Goal: Use online tool/utility: Utilize a website feature to perform a specific function

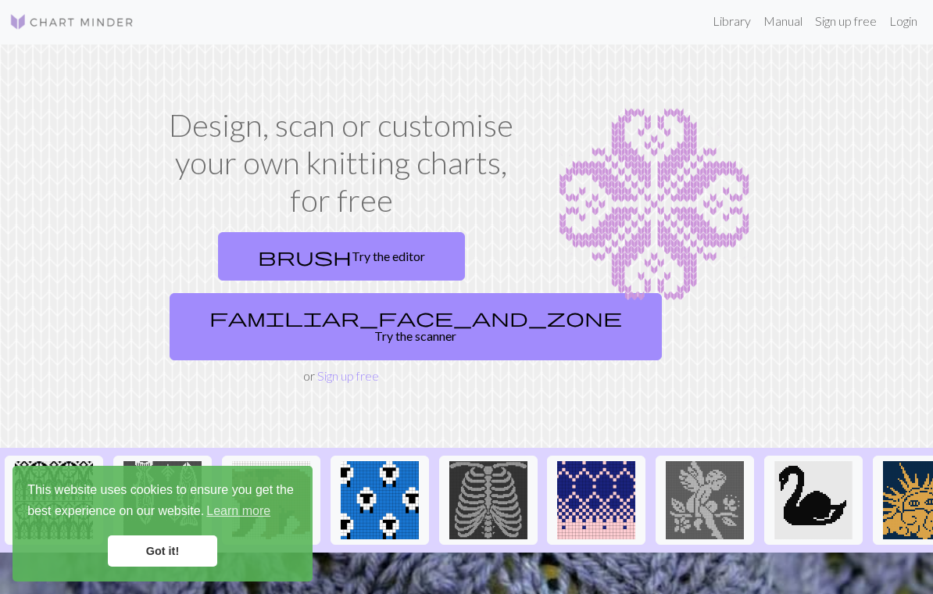
scroll to position [2, 0]
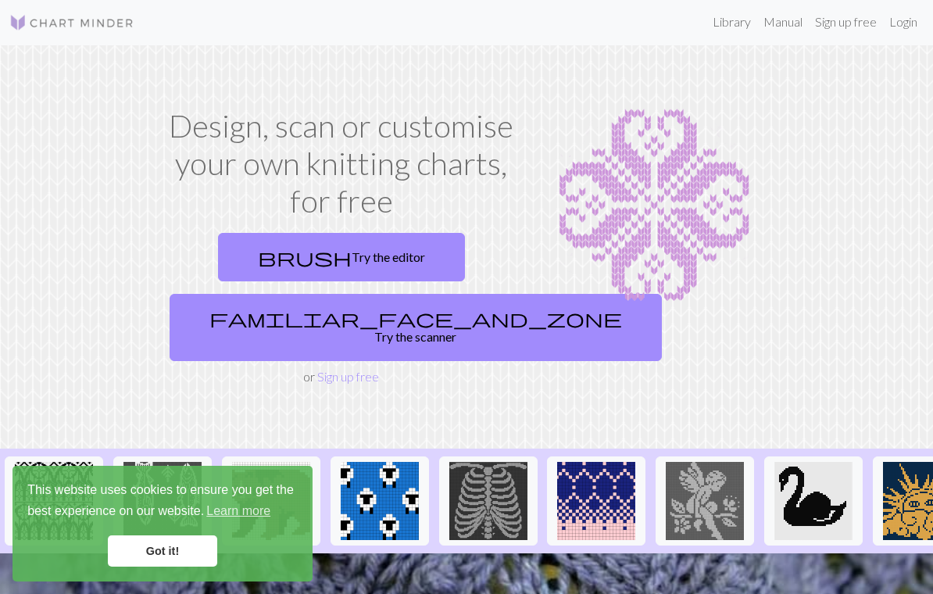
click at [375, 251] on link "brush Try the editor" at bounding box center [341, 257] width 247 height 48
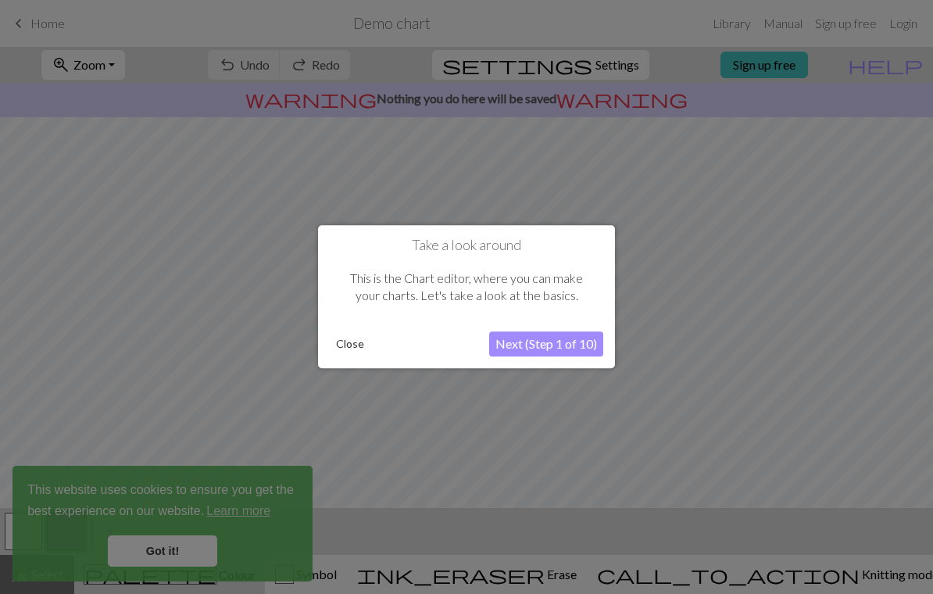
click at [350, 346] on button "Close" at bounding box center [350, 344] width 41 height 23
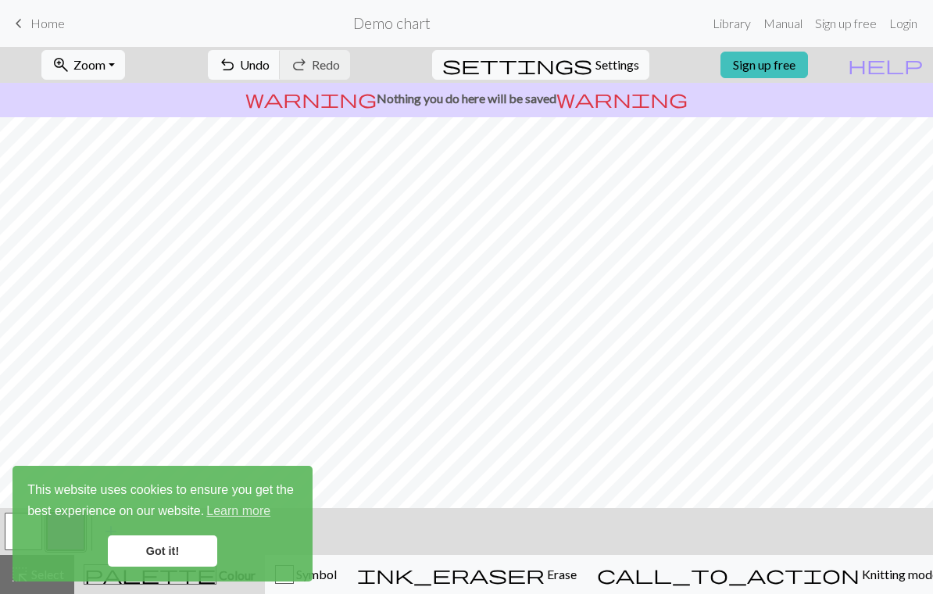
click at [148, 550] on link "Got it!" at bounding box center [162, 550] width 109 height 31
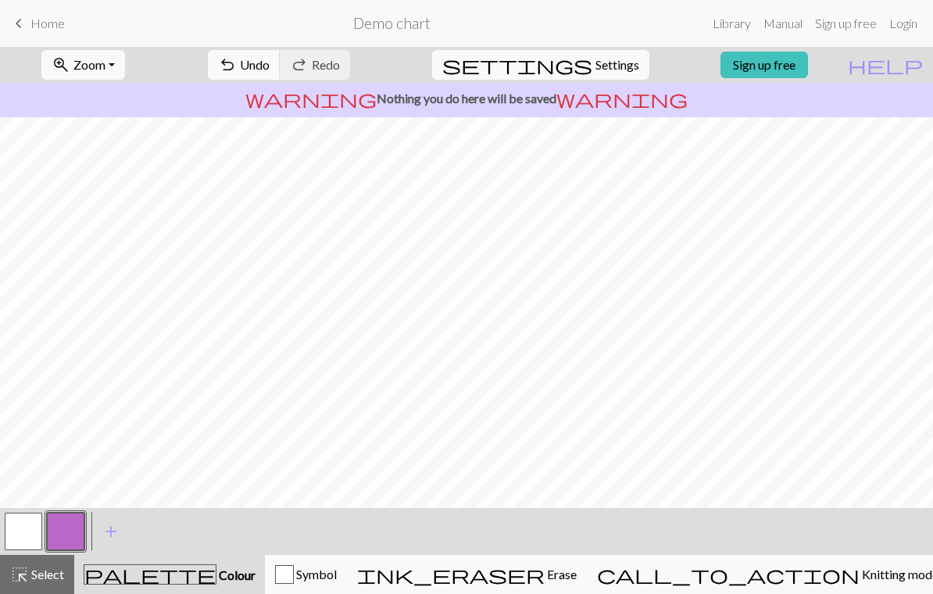
click at [77, 531] on button "button" at bounding box center [66, 532] width 38 height 38
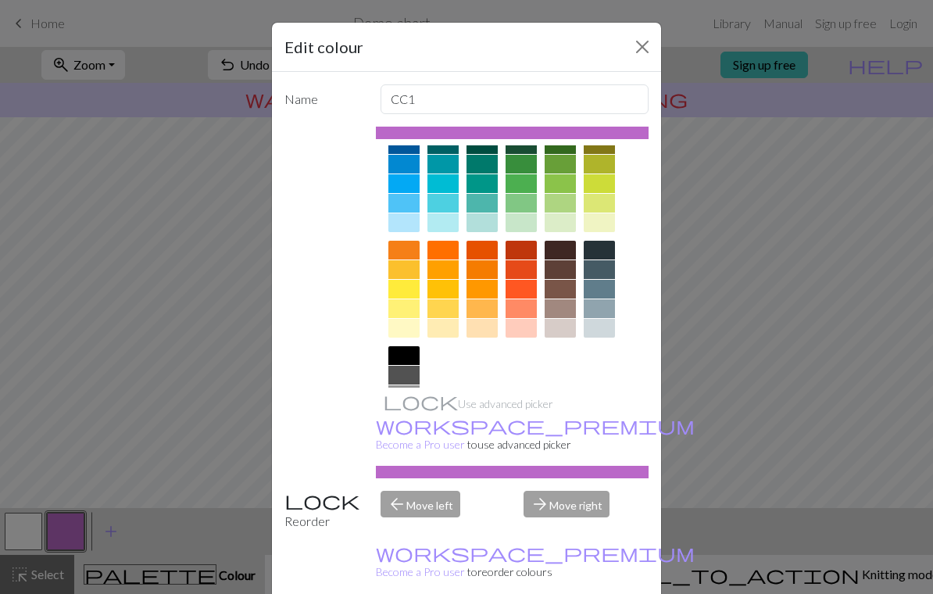
scroll to position [138, 0]
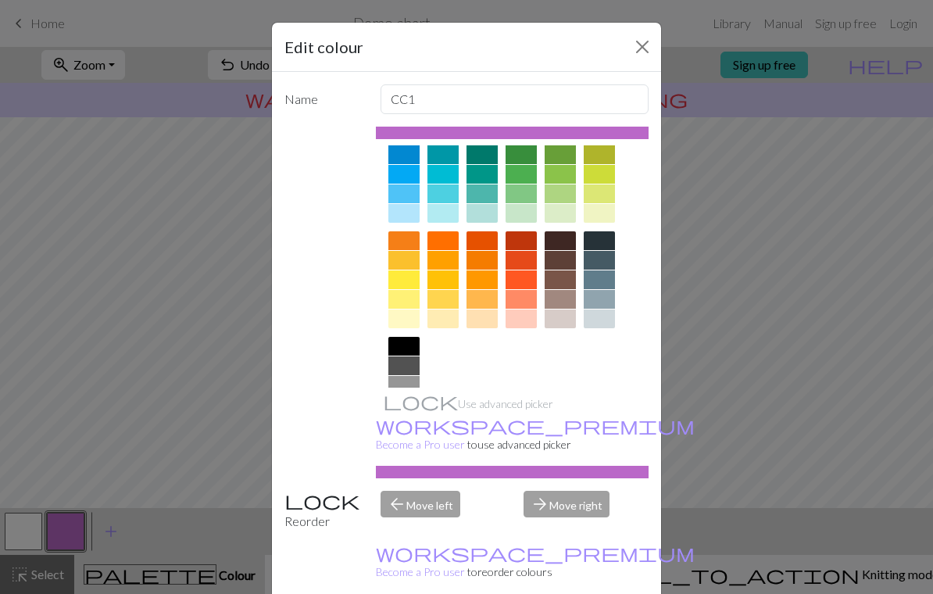
click at [403, 313] on div at bounding box center [403, 319] width 31 height 19
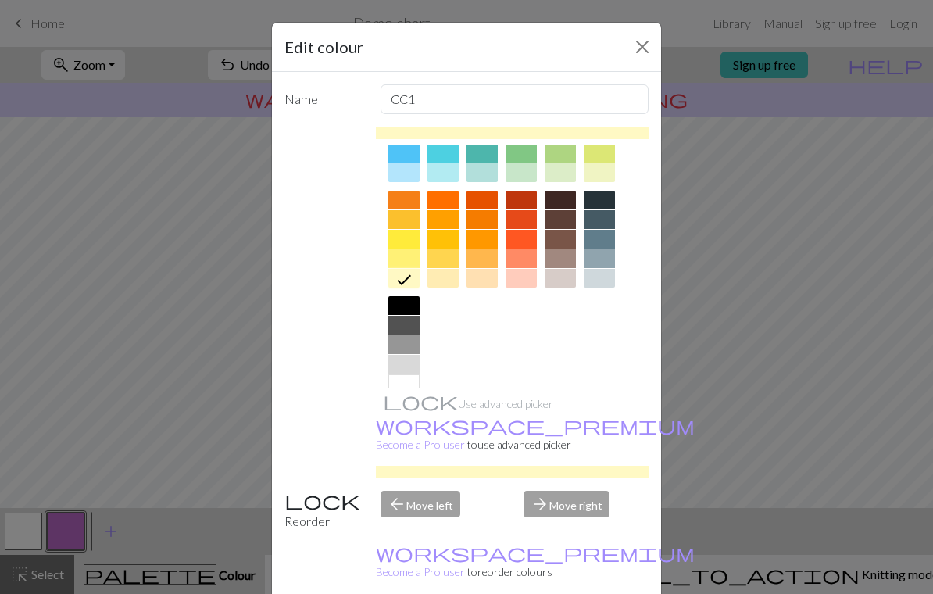
scroll to position [177, 0]
click at [703, 264] on div "Edit colour Name CC1 Use advanced picker workspace_premium Become a Pro user to…" at bounding box center [466, 297] width 933 height 594
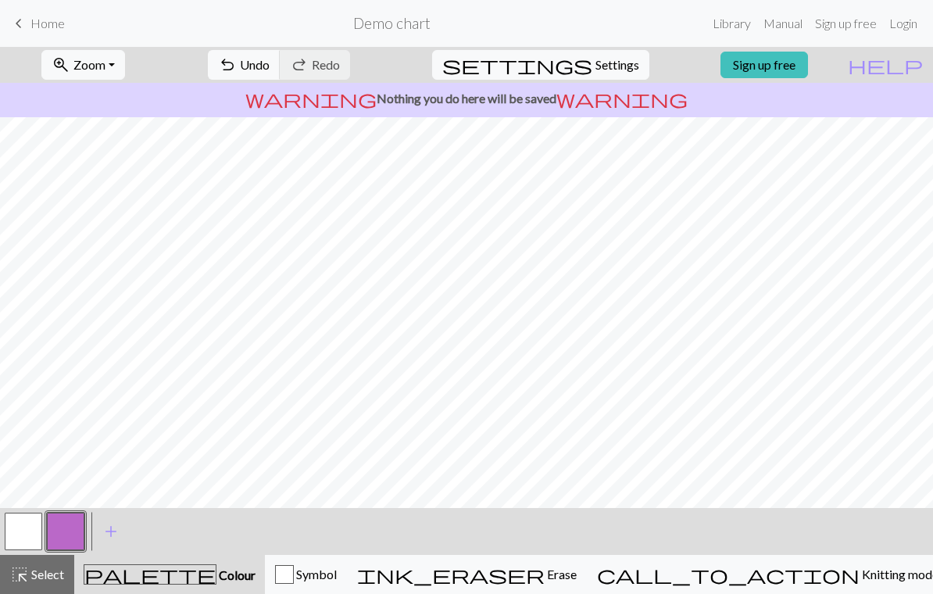
click at [69, 525] on button "button" at bounding box center [66, 532] width 38 height 38
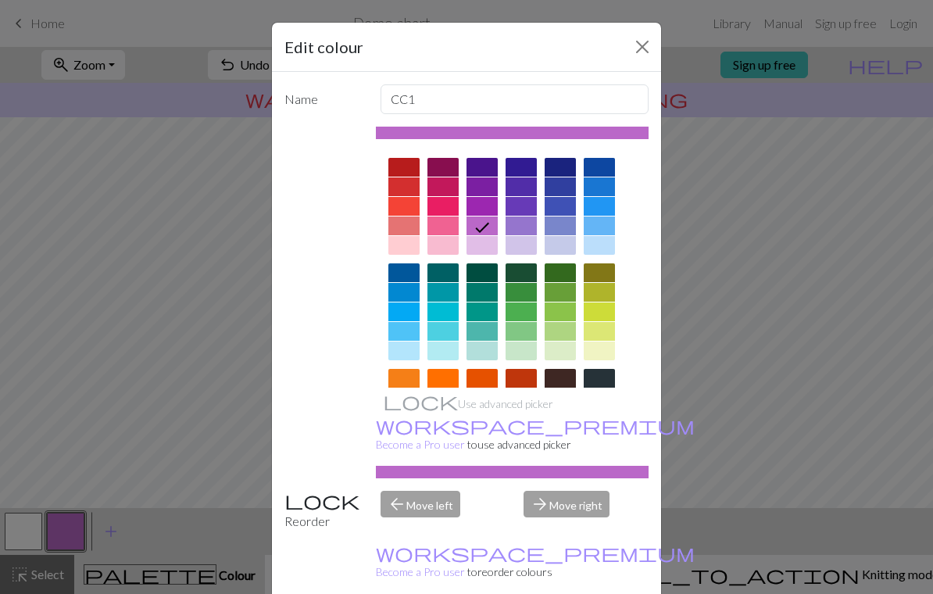
click at [439, 246] on div at bounding box center [443, 245] width 31 height 19
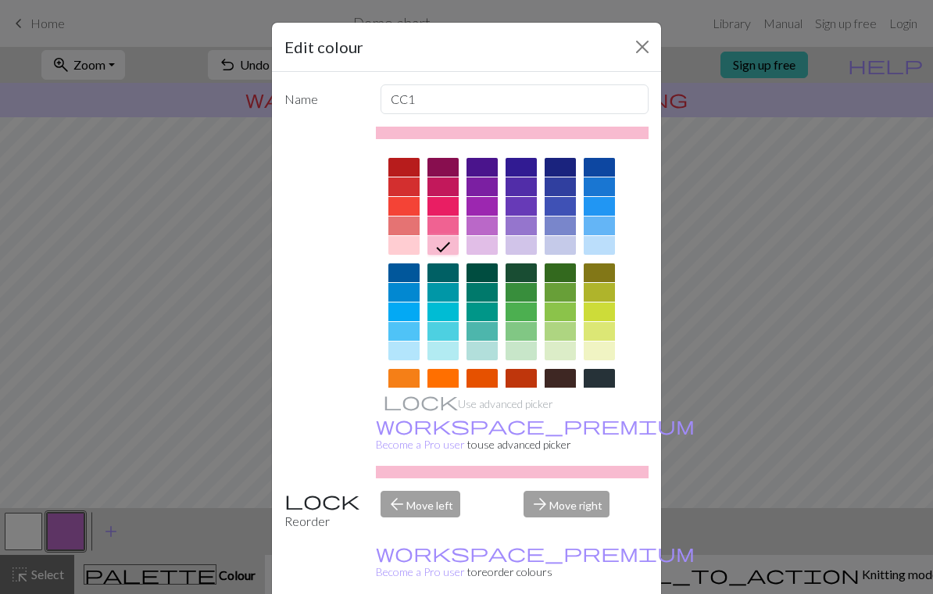
click at [391, 245] on div at bounding box center [403, 245] width 31 height 19
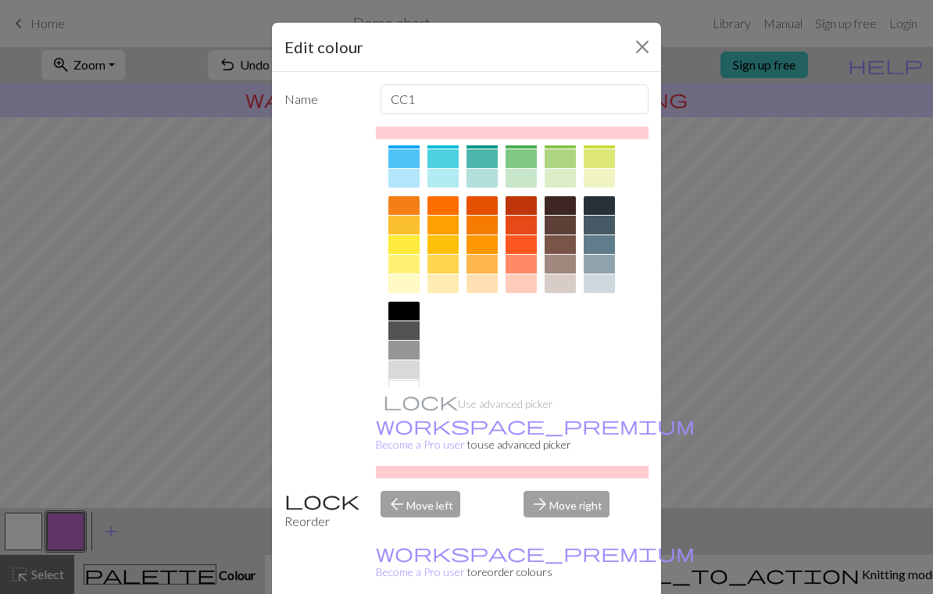
scroll to position [174, 0]
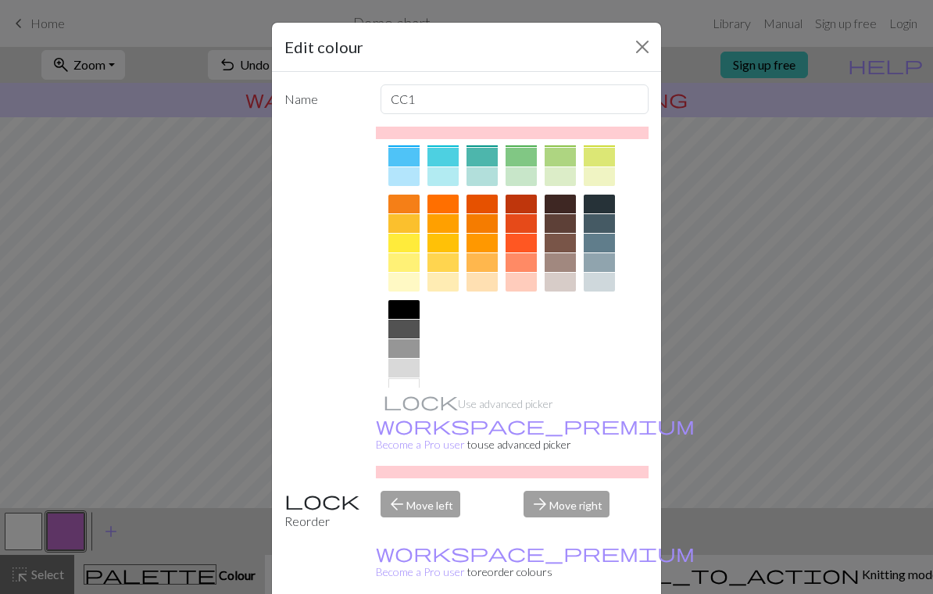
click at [742, 234] on div "Edit colour Name CC1 Use advanced picker workspace_premium Become a Pro user to…" at bounding box center [466, 297] width 933 height 594
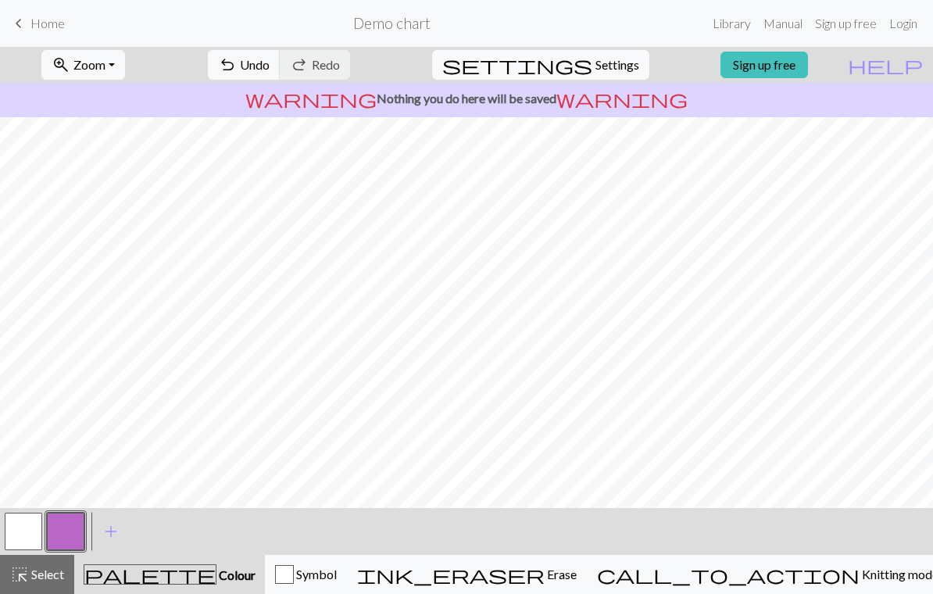
click at [65, 543] on button "button" at bounding box center [66, 532] width 38 height 38
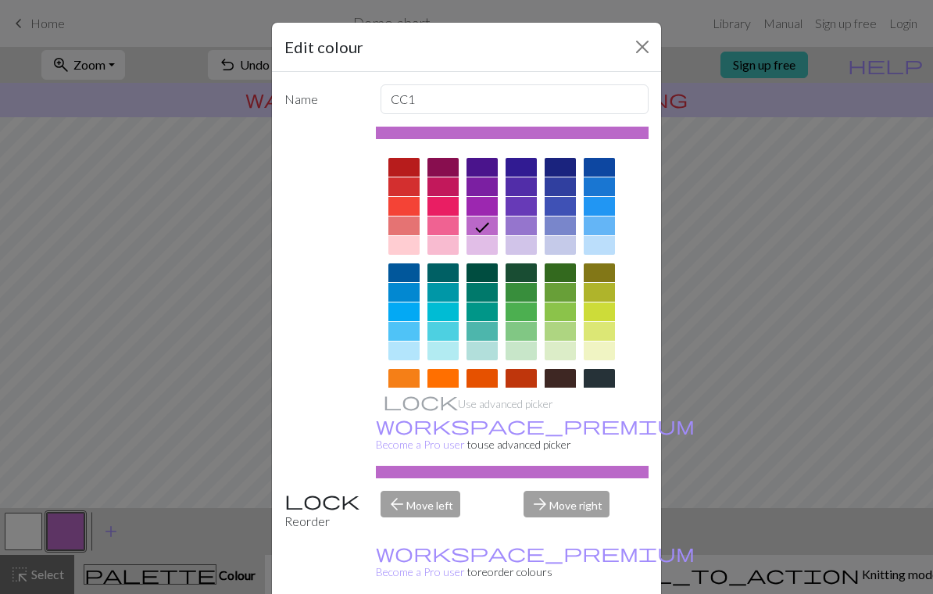
click at [410, 242] on div at bounding box center [403, 245] width 31 height 19
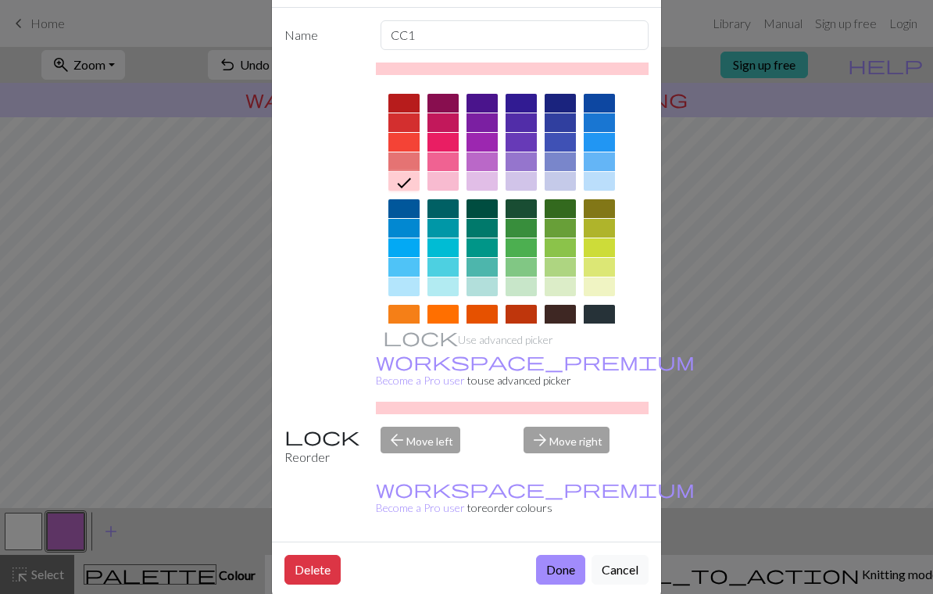
scroll to position [63, 0]
click at [560, 556] on button "Done" at bounding box center [560, 571] width 49 height 30
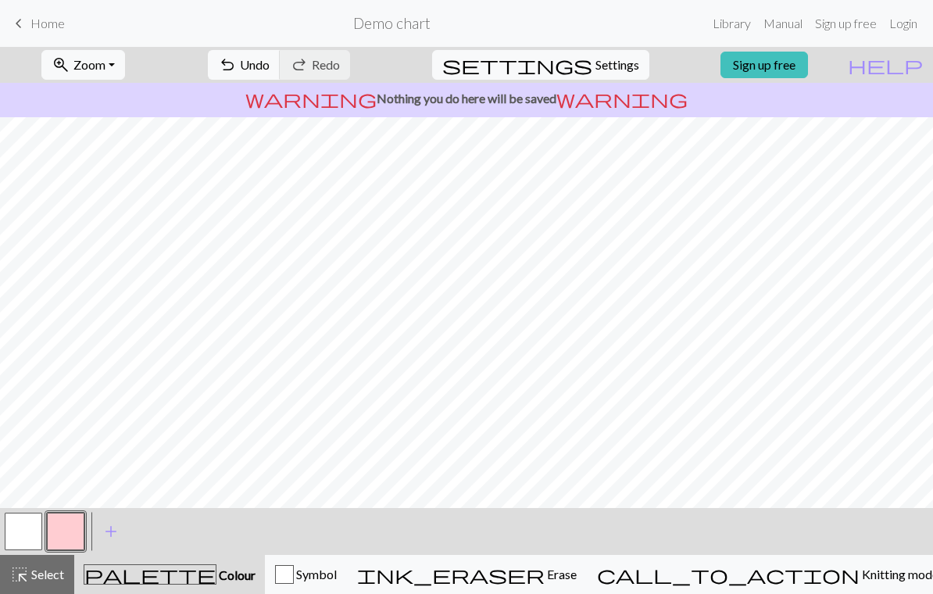
click at [577, 577] on span "Erase" at bounding box center [561, 574] width 32 height 15
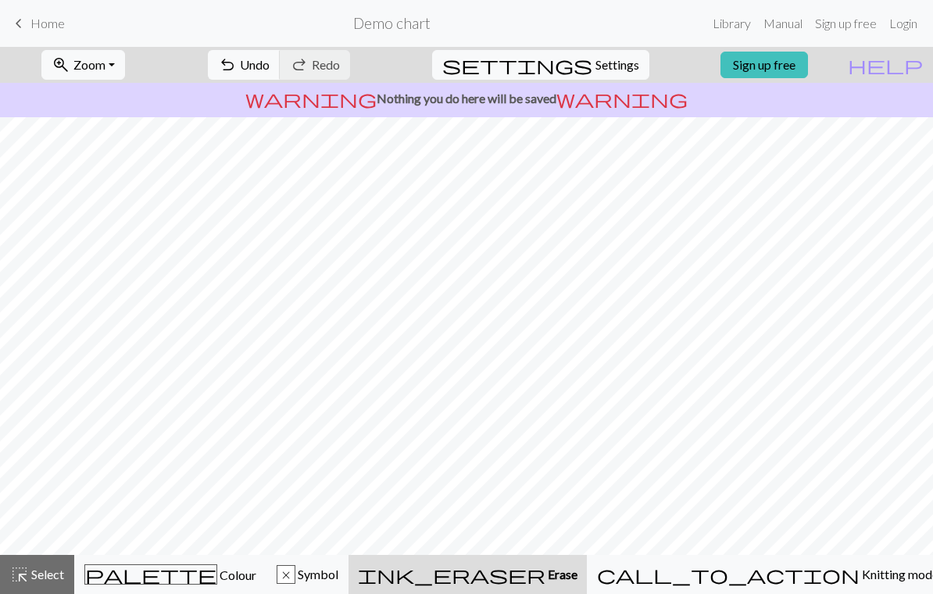
click at [237, 63] on span "undo" at bounding box center [227, 65] width 19 height 22
click at [237, 62] on span "undo" at bounding box center [227, 65] width 19 height 22
click at [40, 580] on span "Select" at bounding box center [46, 574] width 35 height 15
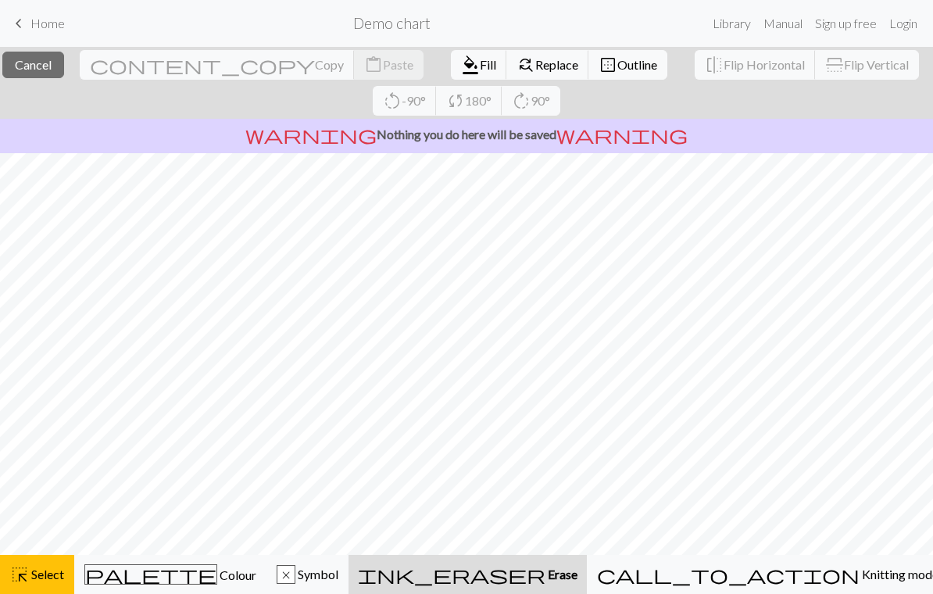
click at [49, 58] on span "Cancel" at bounding box center [33, 64] width 37 height 15
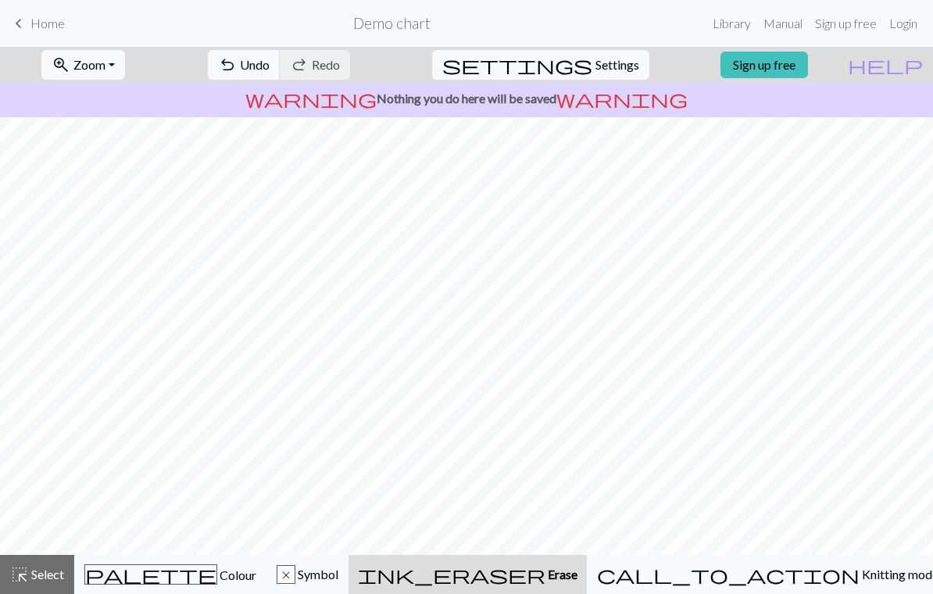
click at [217, 581] on span "Colour" at bounding box center [236, 574] width 39 height 15
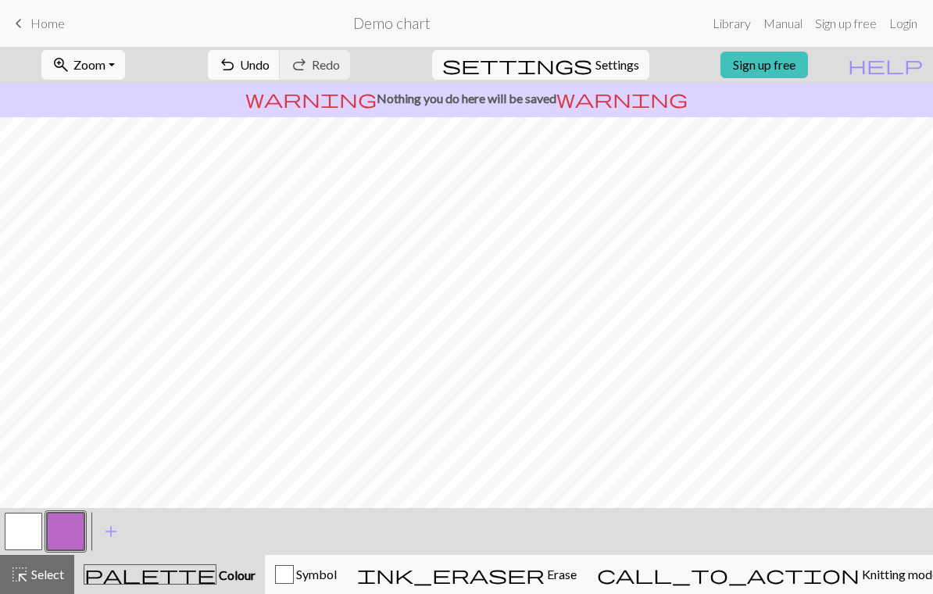
click at [74, 530] on button "button" at bounding box center [66, 532] width 38 height 38
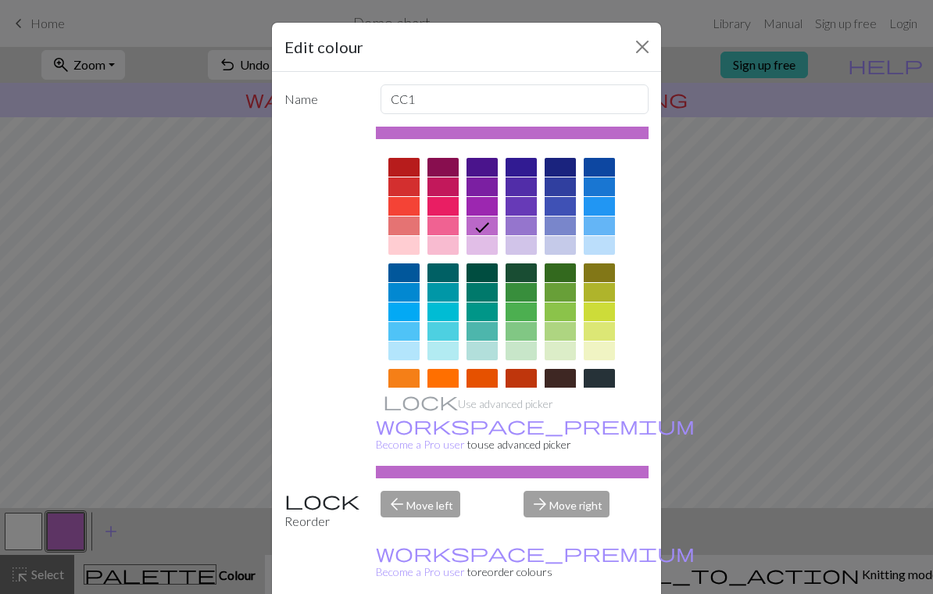
click at [439, 245] on div at bounding box center [443, 245] width 31 height 19
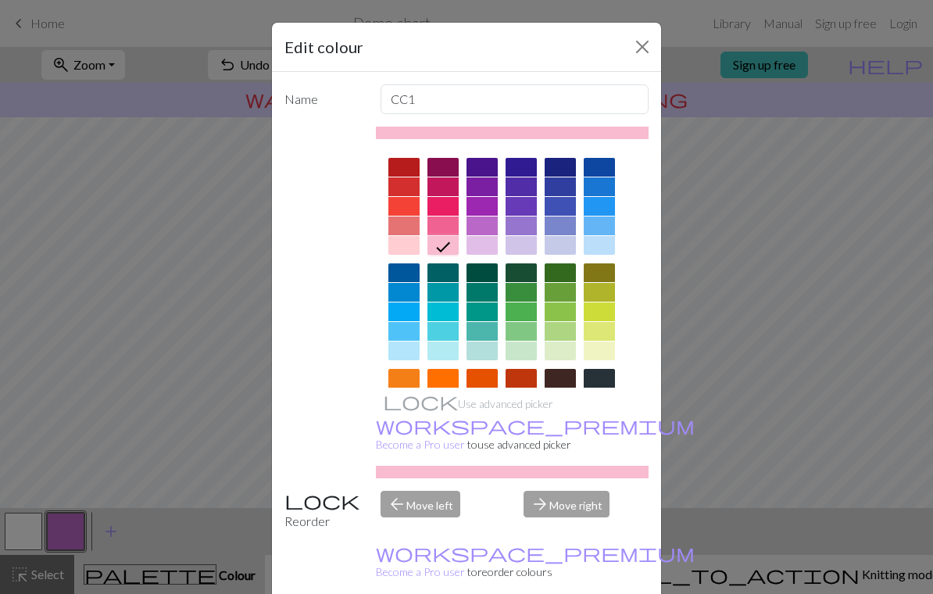
click at [392, 247] on div at bounding box center [403, 245] width 31 height 19
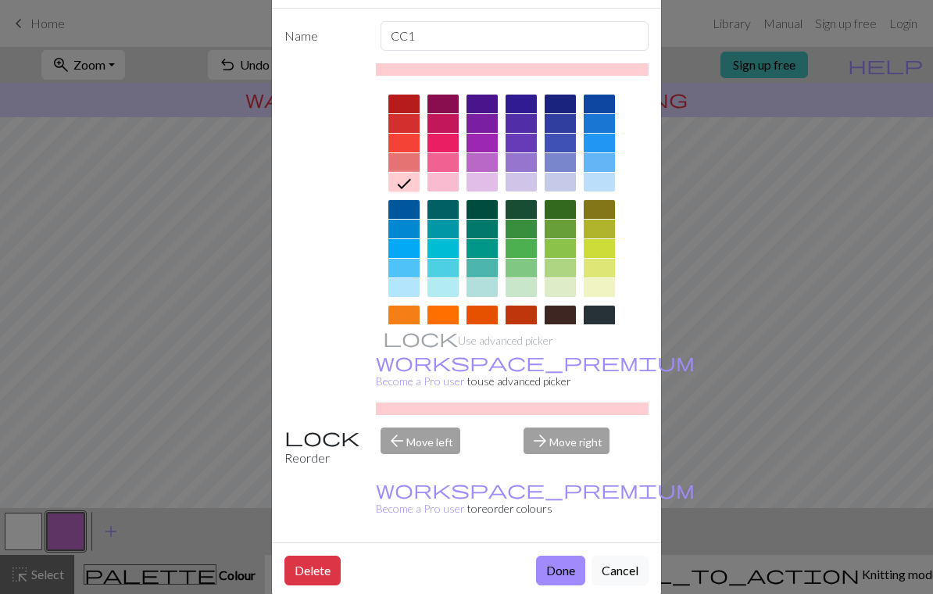
click at [551, 556] on button "Done" at bounding box center [560, 571] width 49 height 30
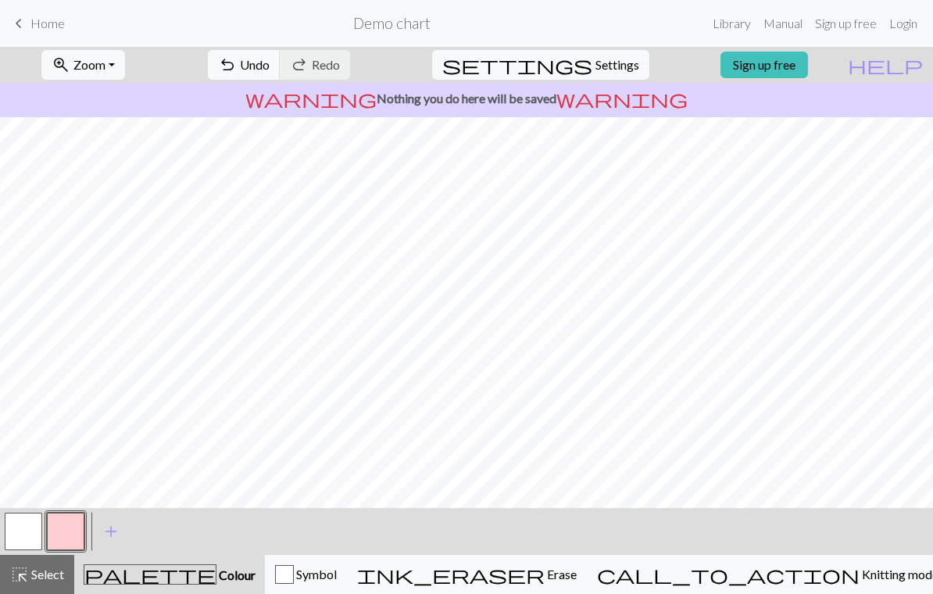
click at [860, 576] on span "Knitting mode" at bounding box center [899, 574] width 79 height 15
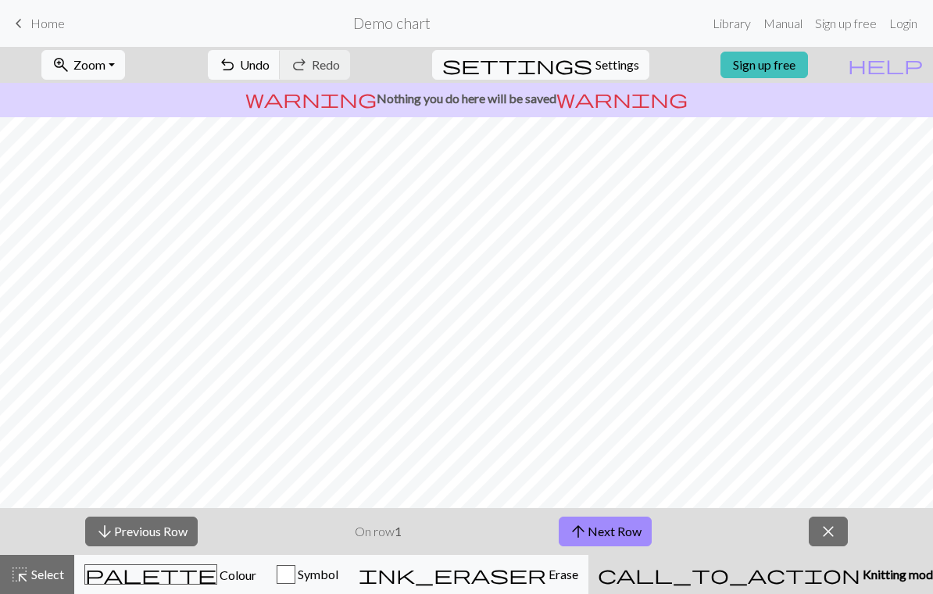
click at [810, 536] on button "close" at bounding box center [828, 532] width 39 height 30
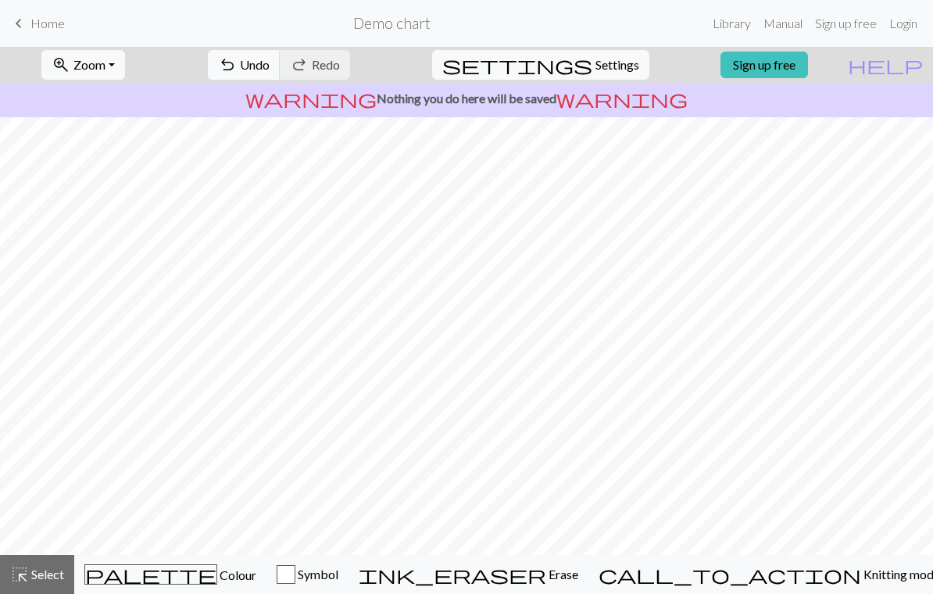
click at [295, 575] on div "button" at bounding box center [286, 574] width 19 height 19
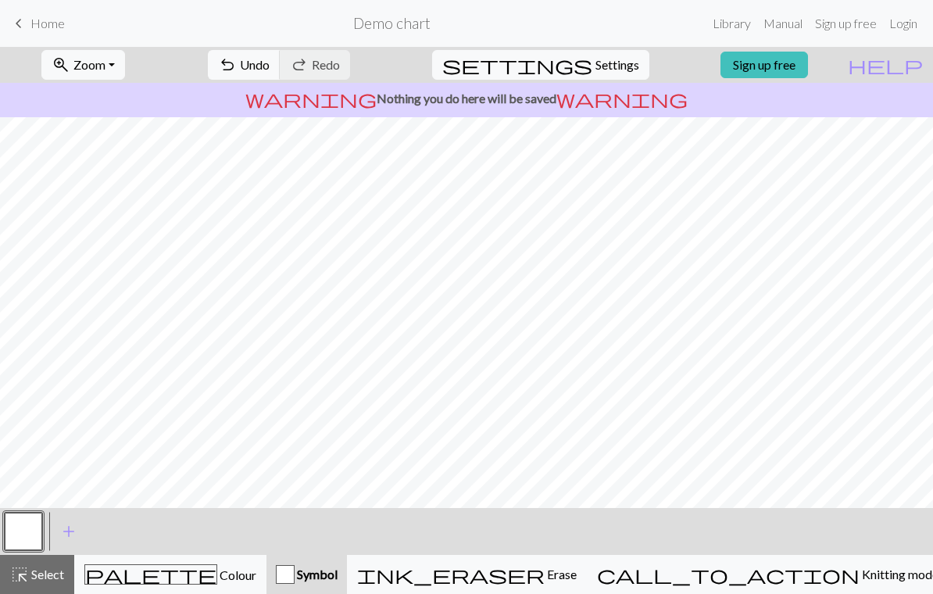
click at [142, 574] on div "palette Colour Colour" at bounding box center [170, 574] width 172 height 20
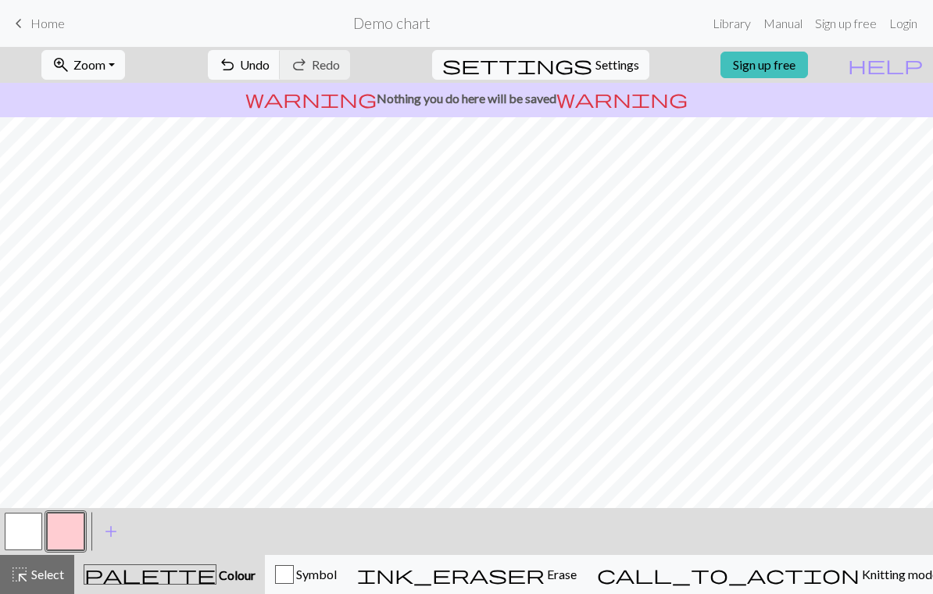
click at [21, 527] on button "button" at bounding box center [24, 532] width 38 height 38
click at [65, 528] on button "button" at bounding box center [66, 532] width 38 height 38
click at [281, 52] on button "undo Undo Undo" at bounding box center [244, 65] width 73 height 30
click at [281, 59] on button "undo Undo Undo" at bounding box center [244, 65] width 73 height 30
click at [66, 532] on button "button" at bounding box center [66, 532] width 38 height 38
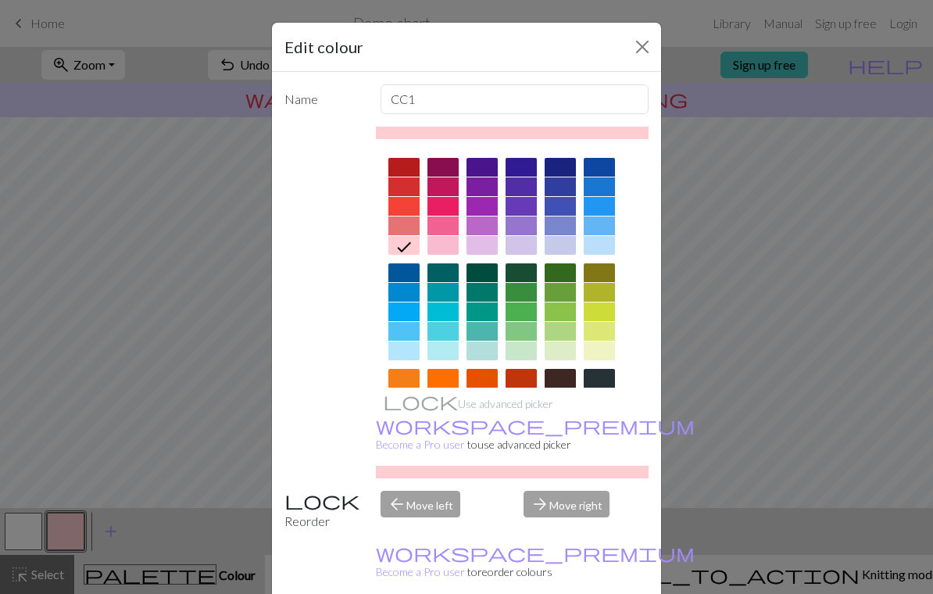
click at [71, 526] on div "Edit colour Name CC1 Use advanced picker workspace_premium Become a Pro user to…" at bounding box center [466, 297] width 933 height 594
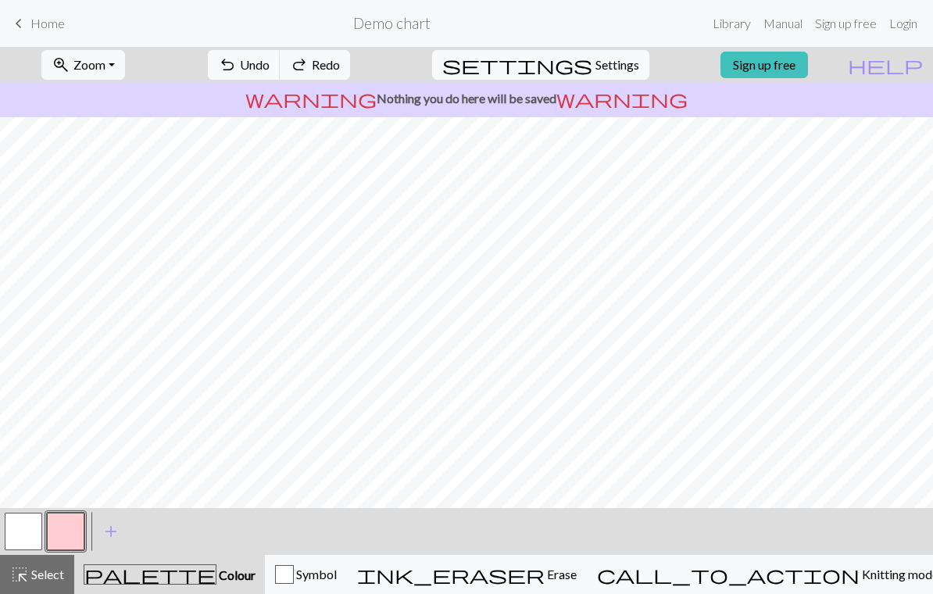
click at [163, 572] on span "palette" at bounding box center [149, 575] width 131 height 22
click at [577, 578] on span "Erase" at bounding box center [561, 574] width 32 height 15
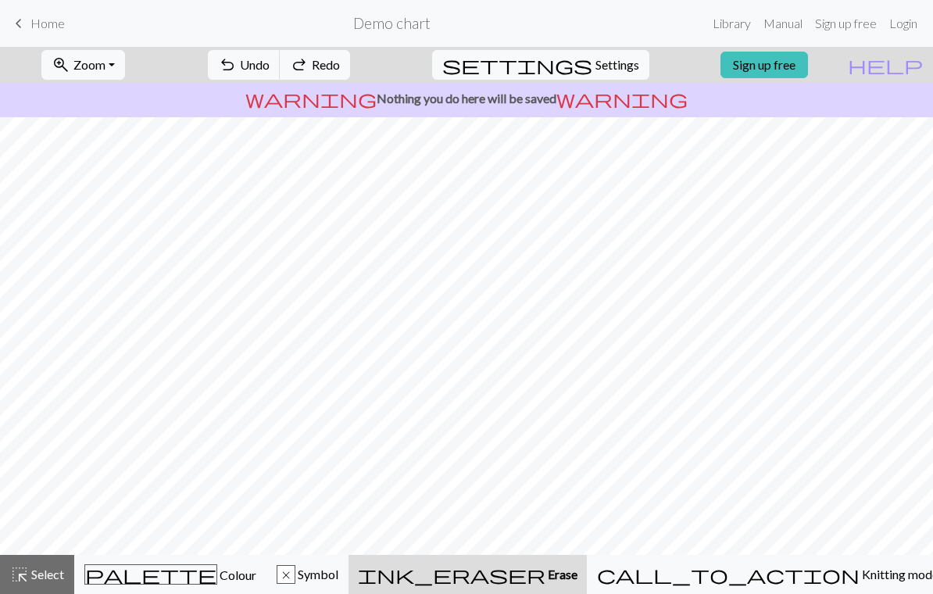
click at [217, 571] on span "Colour" at bounding box center [236, 574] width 39 height 15
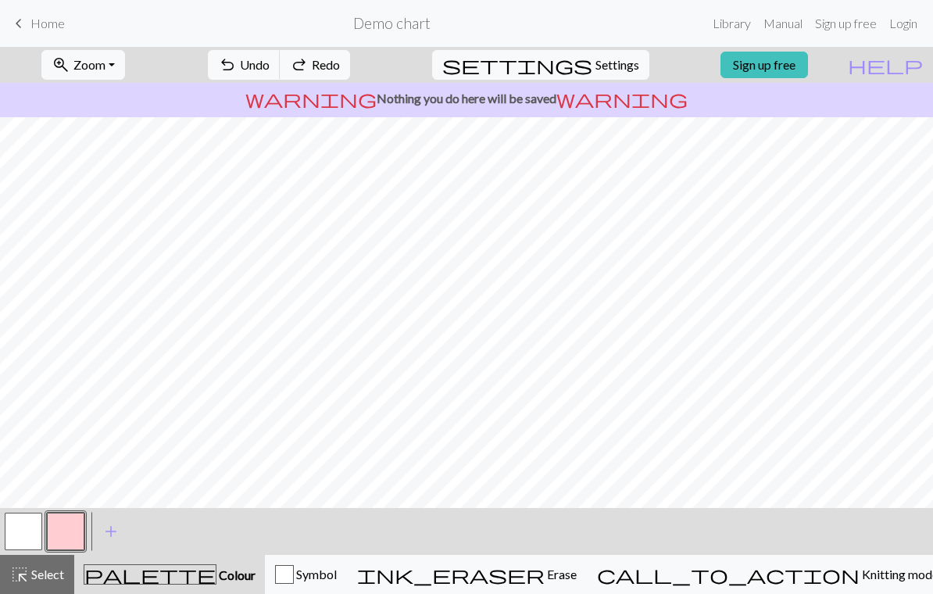
click at [21, 527] on button "button" at bounding box center [24, 532] width 38 height 38
click at [73, 534] on button "button" at bounding box center [66, 532] width 38 height 38
click at [237, 75] on span "undo" at bounding box center [227, 65] width 19 height 22
click at [337, 583] on div "Symbol" at bounding box center [306, 574] width 62 height 19
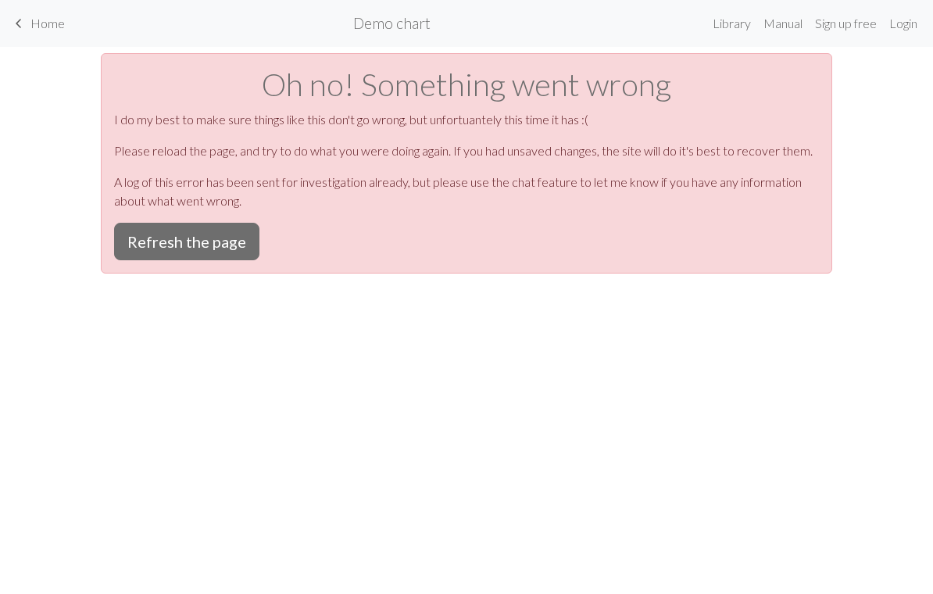
click at [158, 246] on button "Refresh the page" at bounding box center [186, 242] width 145 height 38
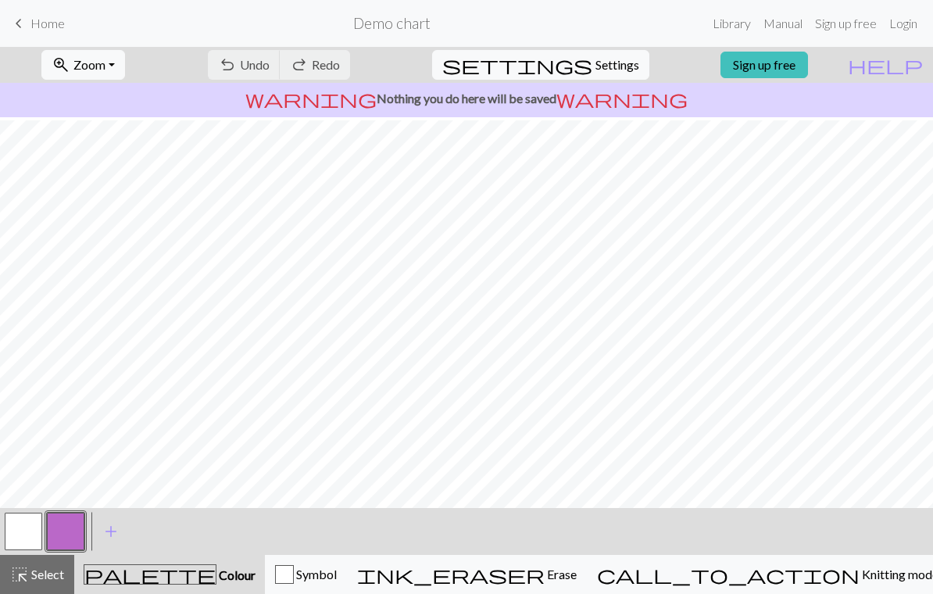
scroll to position [3, 0]
click at [23, 524] on button "button" at bounding box center [24, 532] width 38 height 38
click at [67, 526] on button "button" at bounding box center [66, 532] width 38 height 38
click at [64, 527] on button "button" at bounding box center [66, 532] width 38 height 38
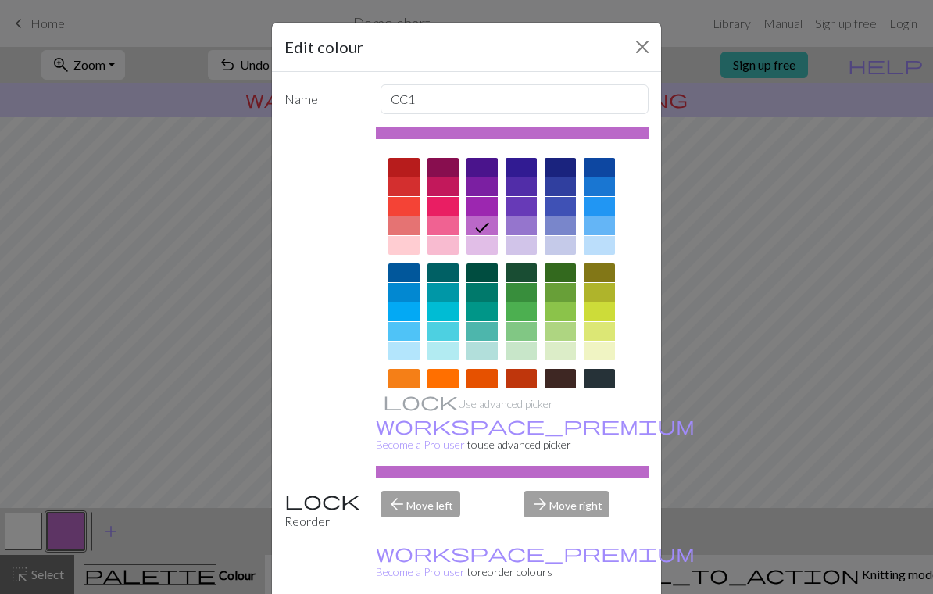
click at [413, 239] on div at bounding box center [403, 245] width 31 height 19
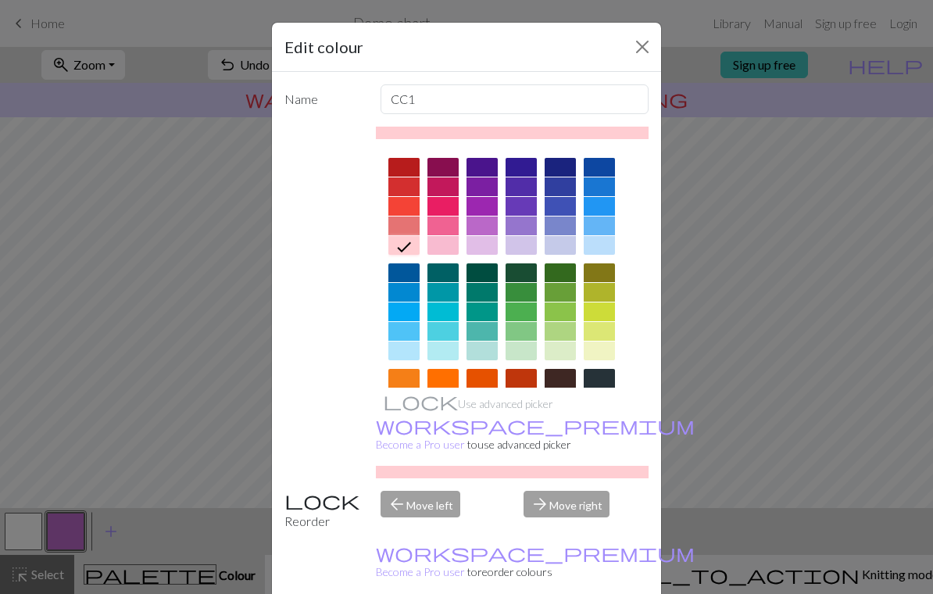
click at [437, 237] on div at bounding box center [443, 245] width 31 height 19
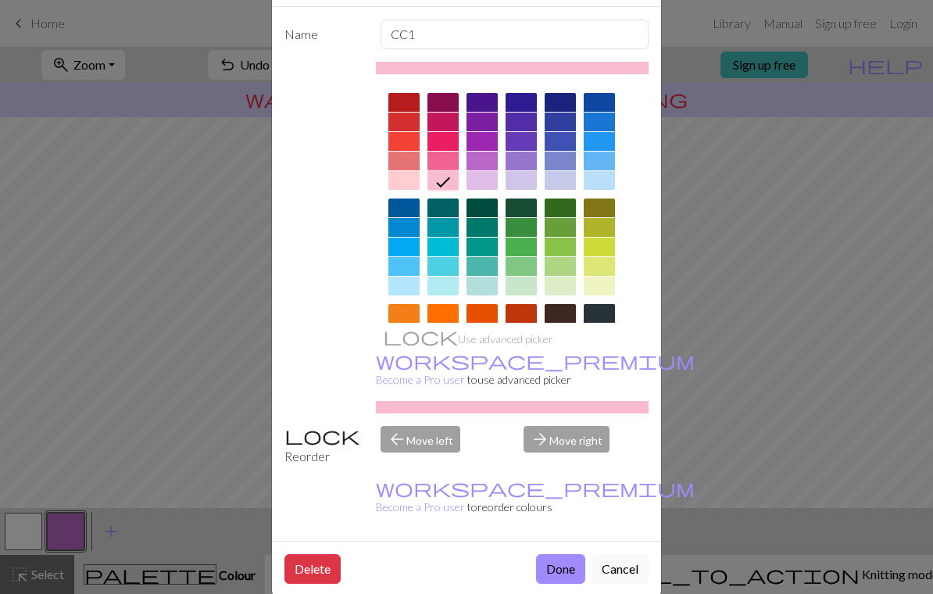
scroll to position [63, 0]
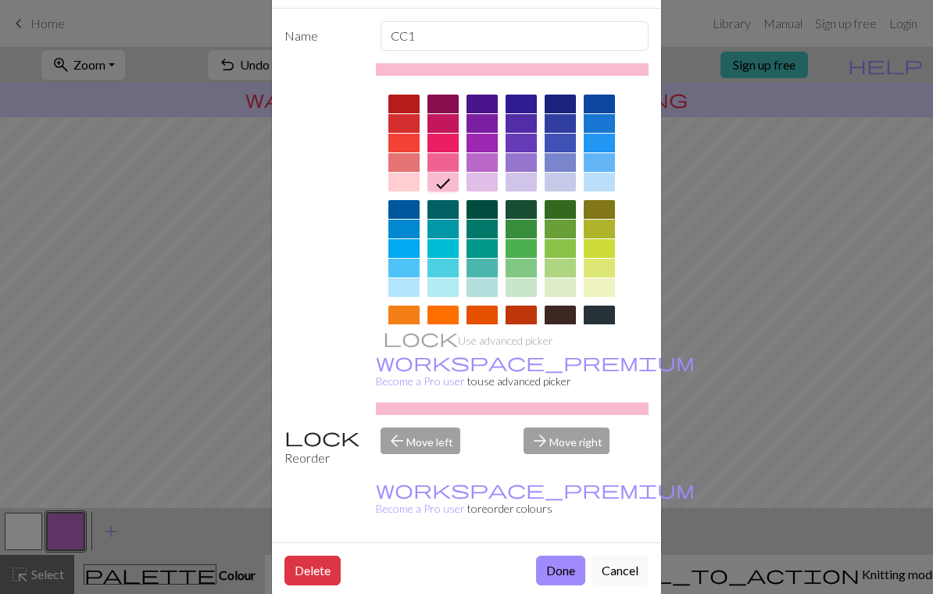
click at [559, 556] on button "Done" at bounding box center [560, 571] width 49 height 30
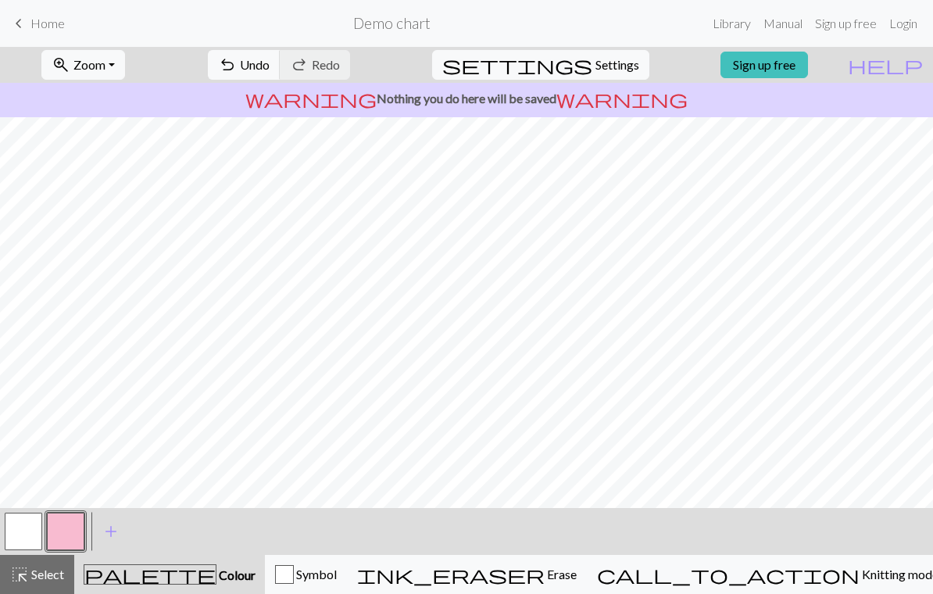
click at [281, 66] on button "undo Undo Undo" at bounding box center [244, 65] width 73 height 30
click at [237, 66] on span "undo" at bounding box center [227, 65] width 19 height 22
click at [281, 55] on button "undo Undo Undo" at bounding box center [244, 65] width 73 height 30
click at [237, 54] on span "undo" at bounding box center [227, 65] width 19 height 22
click at [270, 65] on span "Undo" at bounding box center [255, 64] width 30 height 15
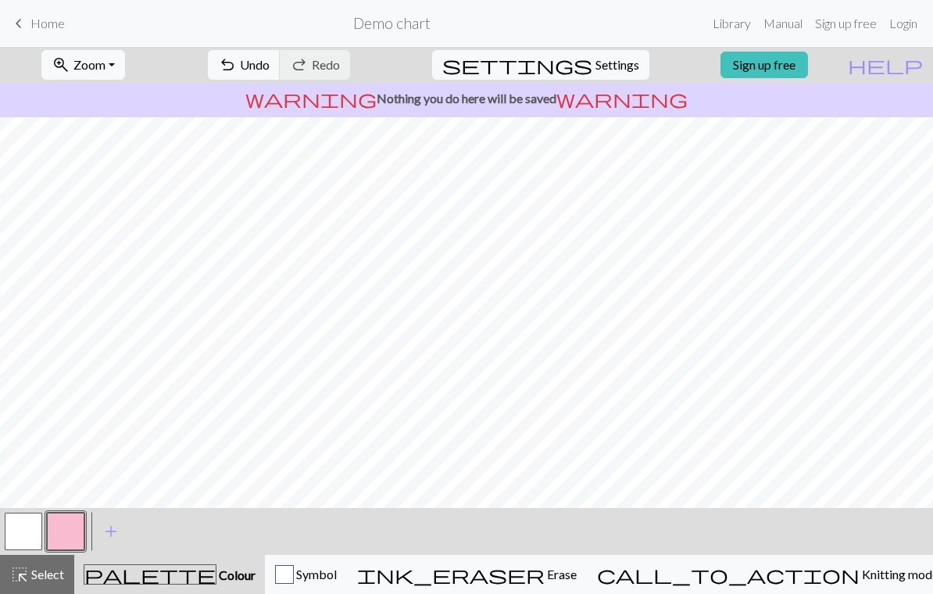
click at [270, 69] on span "Undo" at bounding box center [255, 64] width 30 height 15
click at [237, 62] on span "undo" at bounding box center [227, 65] width 19 height 22
click at [31, 530] on button "button" at bounding box center [24, 532] width 38 height 38
click at [75, 531] on button "button" at bounding box center [66, 532] width 38 height 38
click at [22, 529] on button "button" at bounding box center [24, 532] width 38 height 38
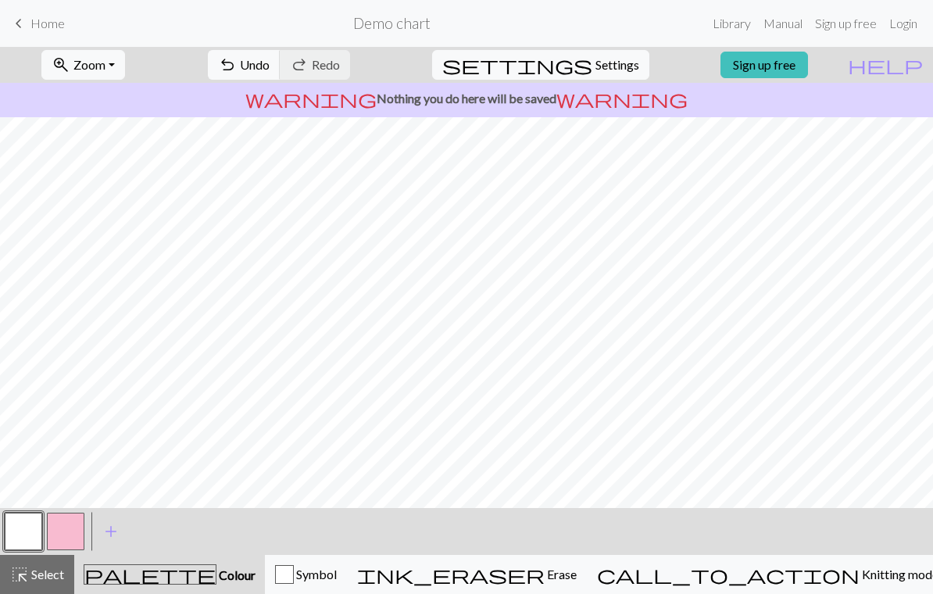
click at [73, 534] on button "button" at bounding box center [66, 532] width 38 height 38
click at [20, 529] on button "button" at bounding box center [24, 532] width 38 height 38
click at [72, 534] on button "button" at bounding box center [66, 532] width 38 height 38
click at [13, 525] on button "button" at bounding box center [24, 532] width 38 height 38
click at [71, 528] on button "button" at bounding box center [66, 532] width 38 height 38
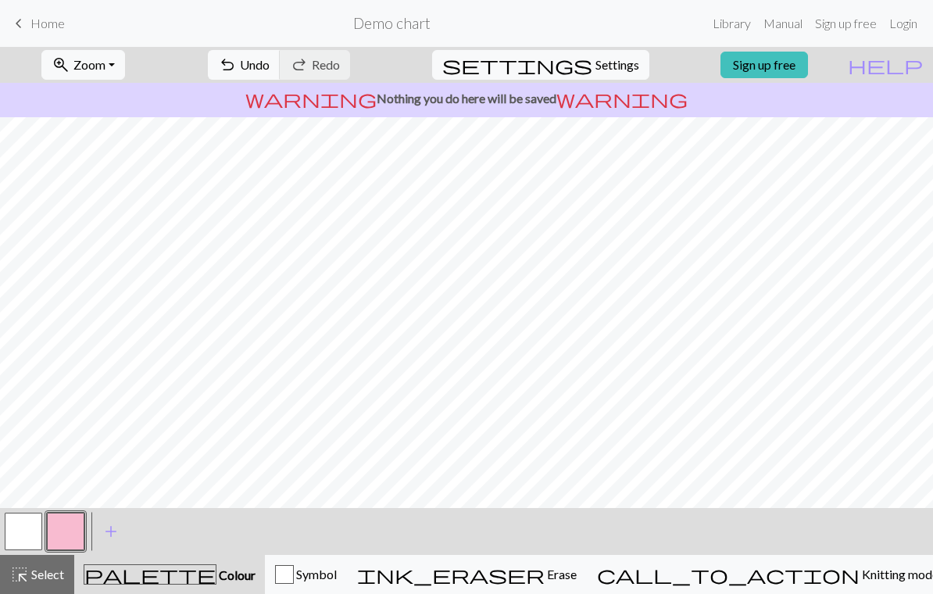
click at [9, 531] on button "button" at bounding box center [24, 532] width 38 height 38
click at [71, 526] on button "button" at bounding box center [66, 532] width 38 height 38
click at [23, 528] on button "button" at bounding box center [24, 532] width 38 height 38
click at [73, 529] on button "button" at bounding box center [66, 532] width 38 height 38
click at [30, 529] on button "button" at bounding box center [24, 532] width 38 height 38
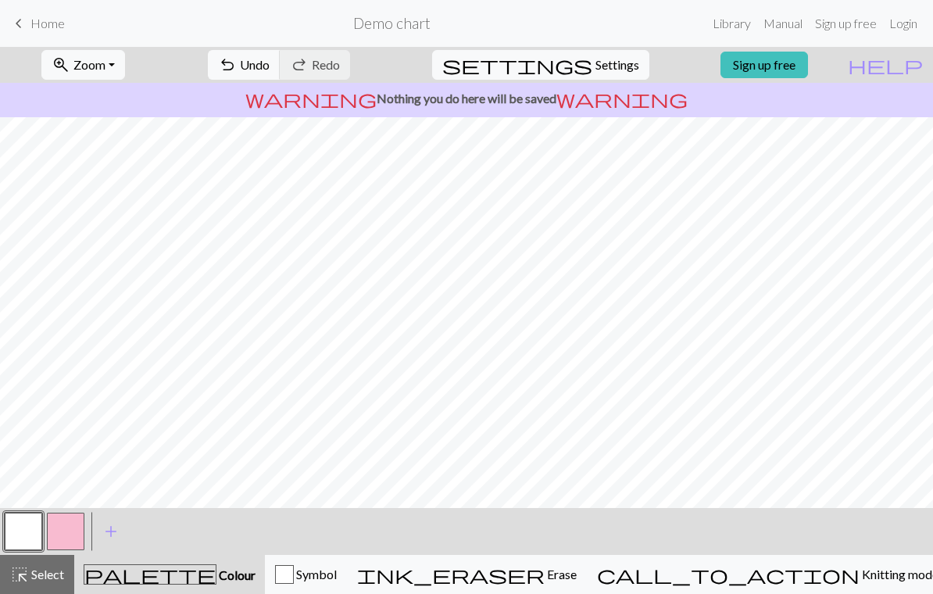
click at [70, 529] on button "button" at bounding box center [66, 532] width 38 height 38
click at [30, 536] on button "button" at bounding box center [24, 532] width 38 height 38
click at [70, 528] on button "button" at bounding box center [66, 532] width 38 height 38
click at [23, 527] on button "button" at bounding box center [24, 532] width 38 height 38
click at [74, 533] on button "button" at bounding box center [66, 532] width 38 height 38
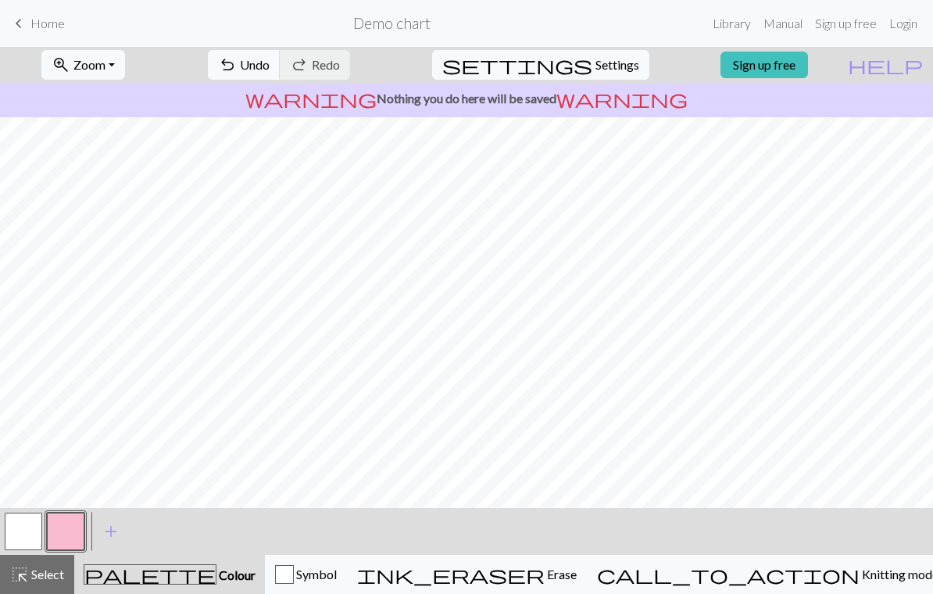
click at [23, 528] on button "button" at bounding box center [24, 532] width 38 height 38
click at [75, 526] on button "button" at bounding box center [66, 532] width 38 height 38
click at [27, 534] on button "button" at bounding box center [24, 532] width 38 height 38
click at [69, 534] on button "button" at bounding box center [66, 532] width 38 height 38
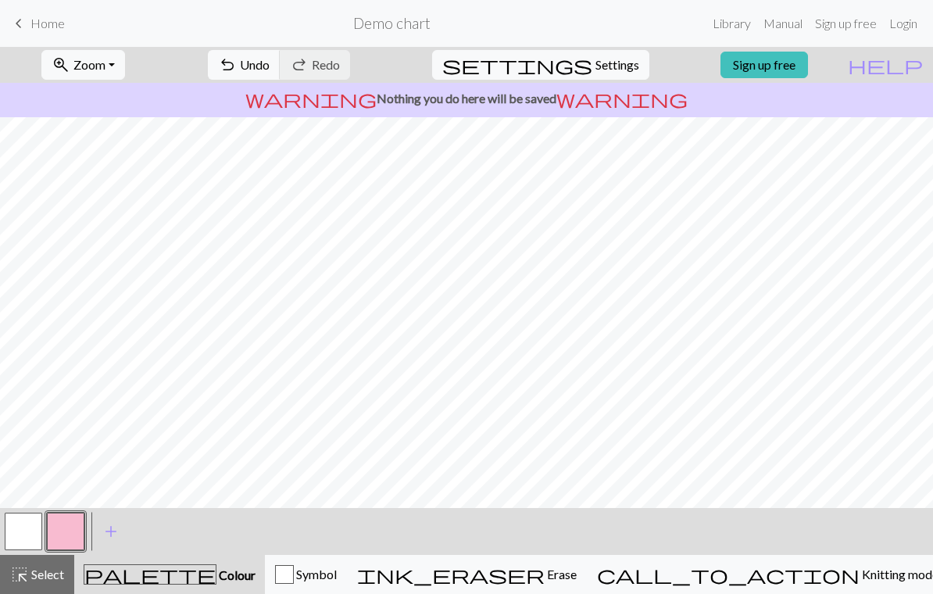
click at [23, 530] on button "button" at bounding box center [24, 532] width 38 height 38
click at [66, 531] on button "button" at bounding box center [66, 532] width 38 height 38
click at [27, 525] on button "button" at bounding box center [24, 532] width 38 height 38
click at [80, 528] on button "button" at bounding box center [66, 532] width 38 height 38
click at [34, 535] on button "button" at bounding box center [24, 532] width 38 height 38
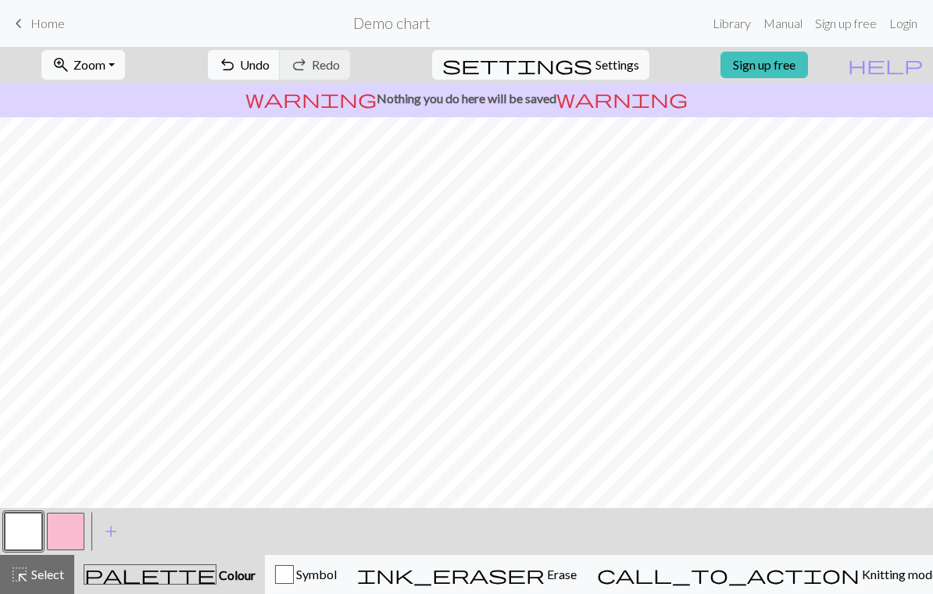
click at [577, 574] on span "Erase" at bounding box center [561, 574] width 32 height 15
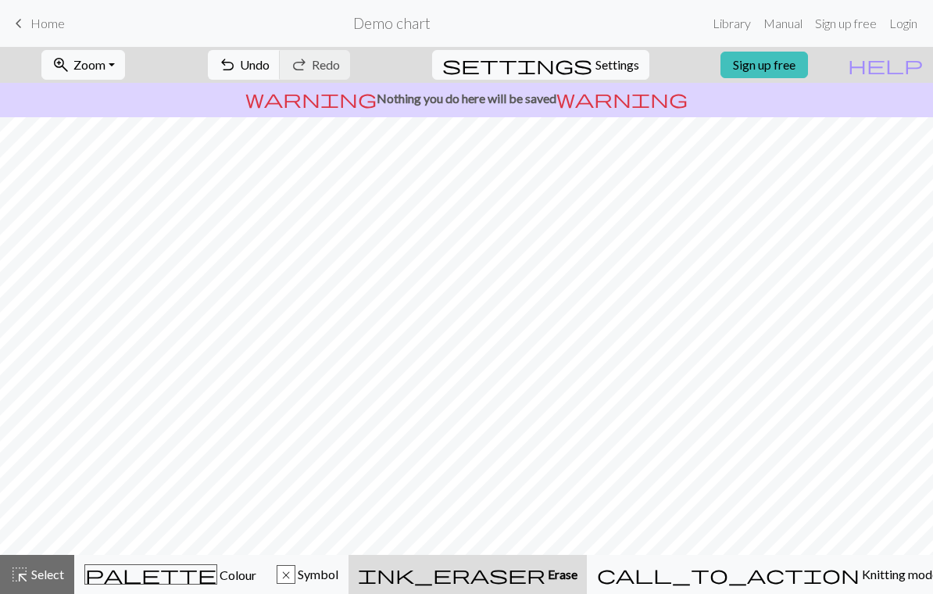
click at [217, 568] on span "Colour" at bounding box center [236, 574] width 39 height 15
